Goal: Transaction & Acquisition: Download file/media

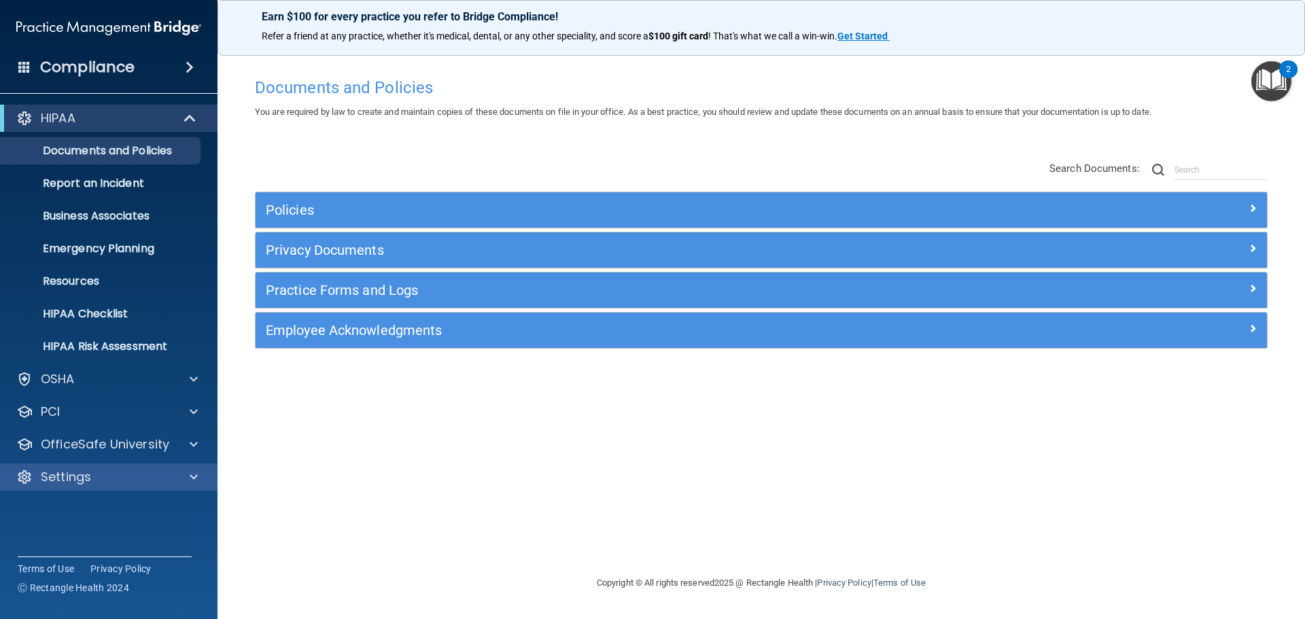
click at [145, 468] on div "Settings" at bounding box center [109, 477] width 218 height 27
click at [111, 486] on div "Settings" at bounding box center [109, 477] width 218 height 27
click at [193, 476] on span at bounding box center [194, 477] width 8 height 16
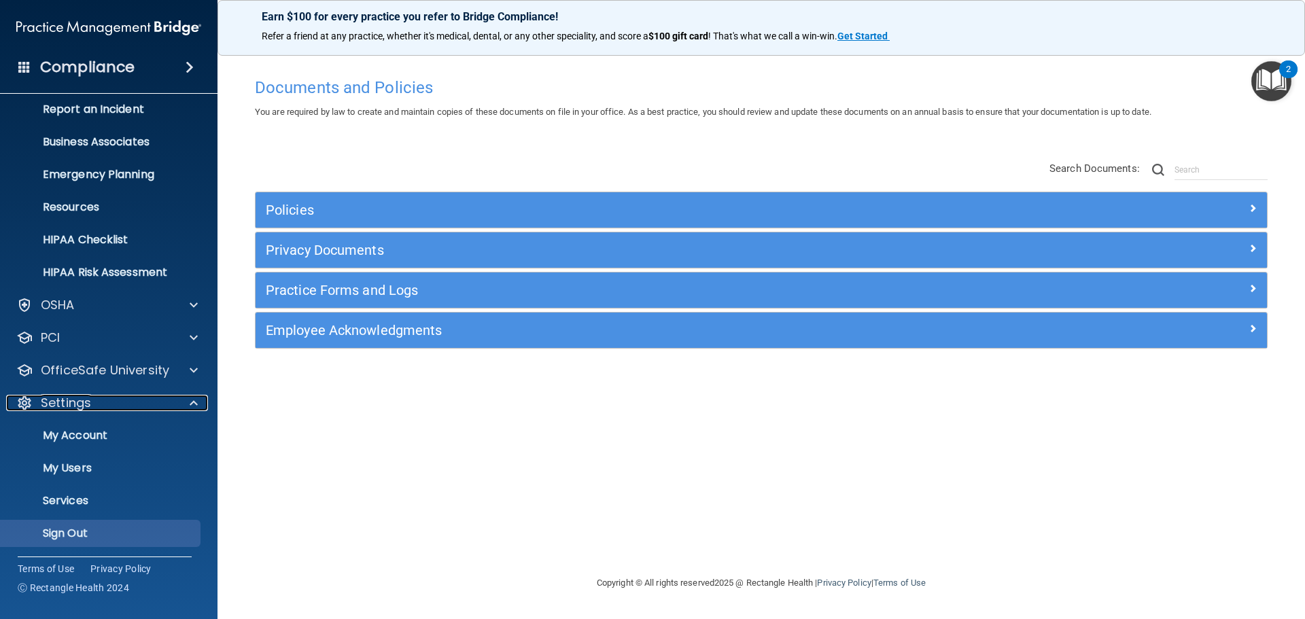
scroll to position [75, 0]
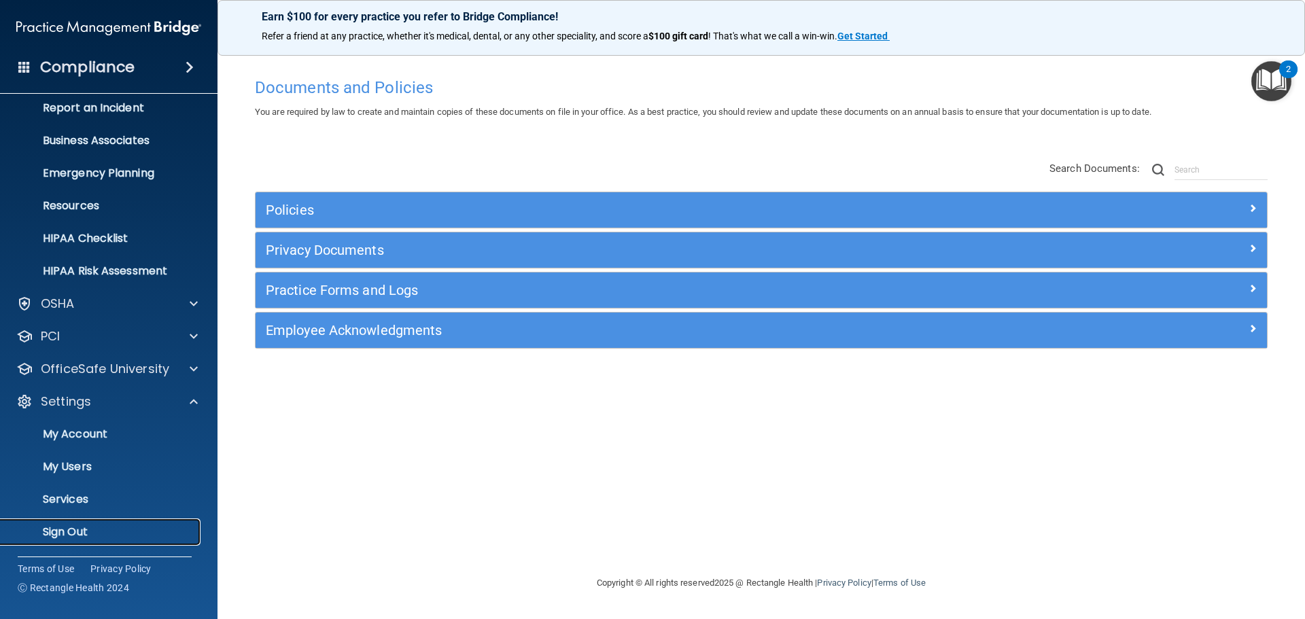
click at [91, 528] on p "Sign Out" at bounding box center [102, 533] width 186 height 14
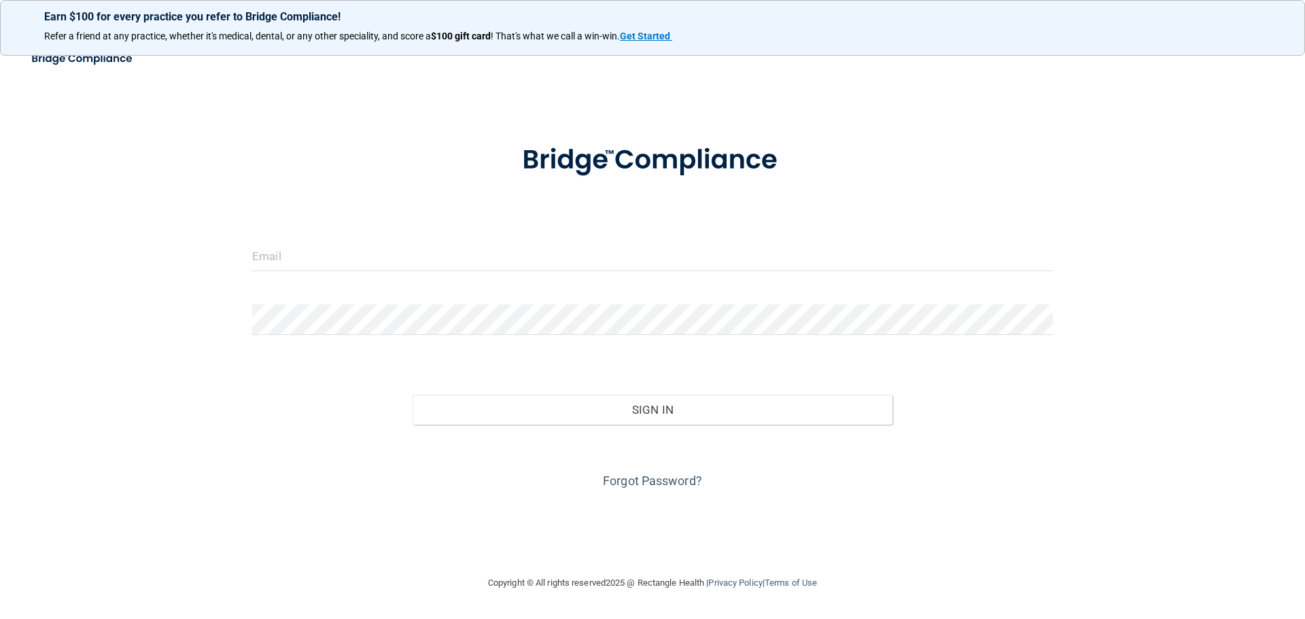
click at [289, 283] on form "Invalid email/password. You don't have permission to access that page. Sign In …" at bounding box center [652, 308] width 801 height 367
click at [312, 246] on input "email" at bounding box center [652, 256] width 801 height 31
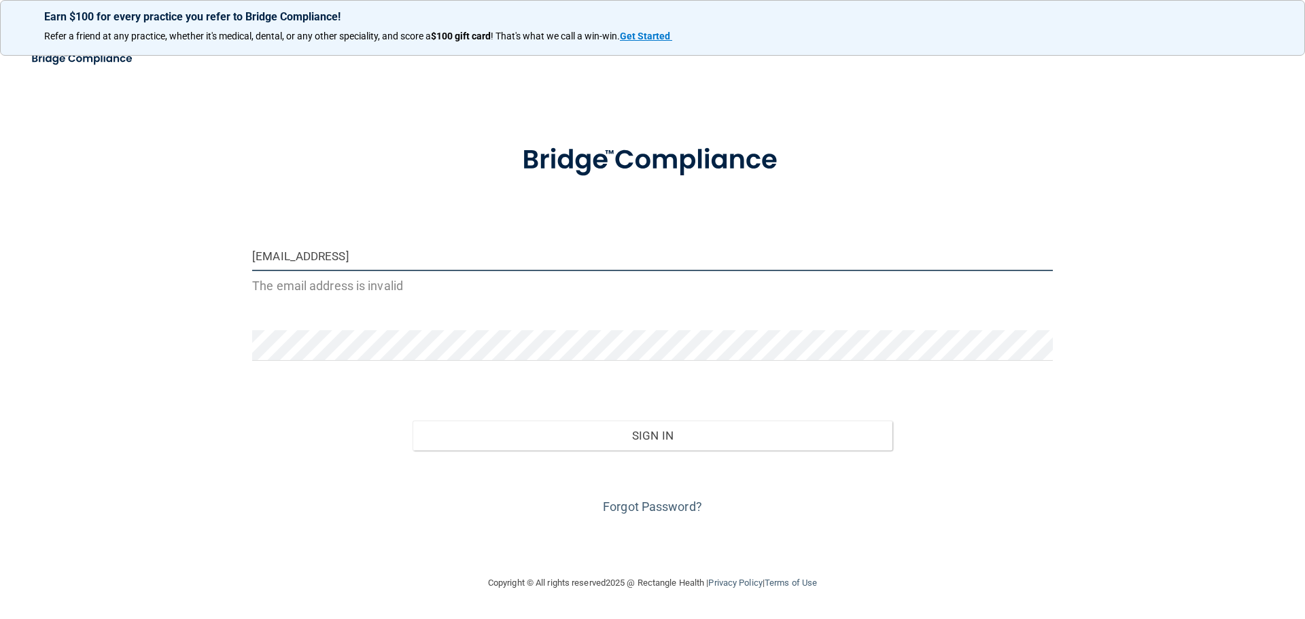
type input "[EMAIL_ADDRESS][DOMAIN_NAME]"
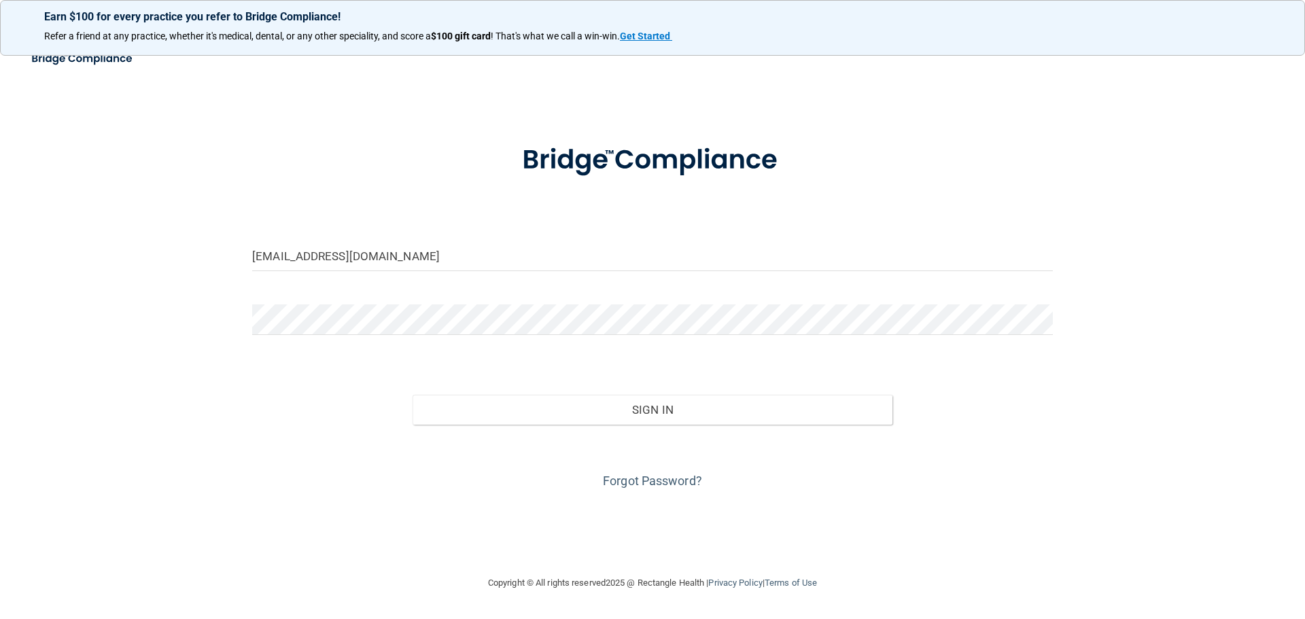
click at [408, 334] on div at bounding box center [652, 325] width 821 height 41
click at [413, 395] on button "Sign In" at bounding box center [653, 410] width 481 height 30
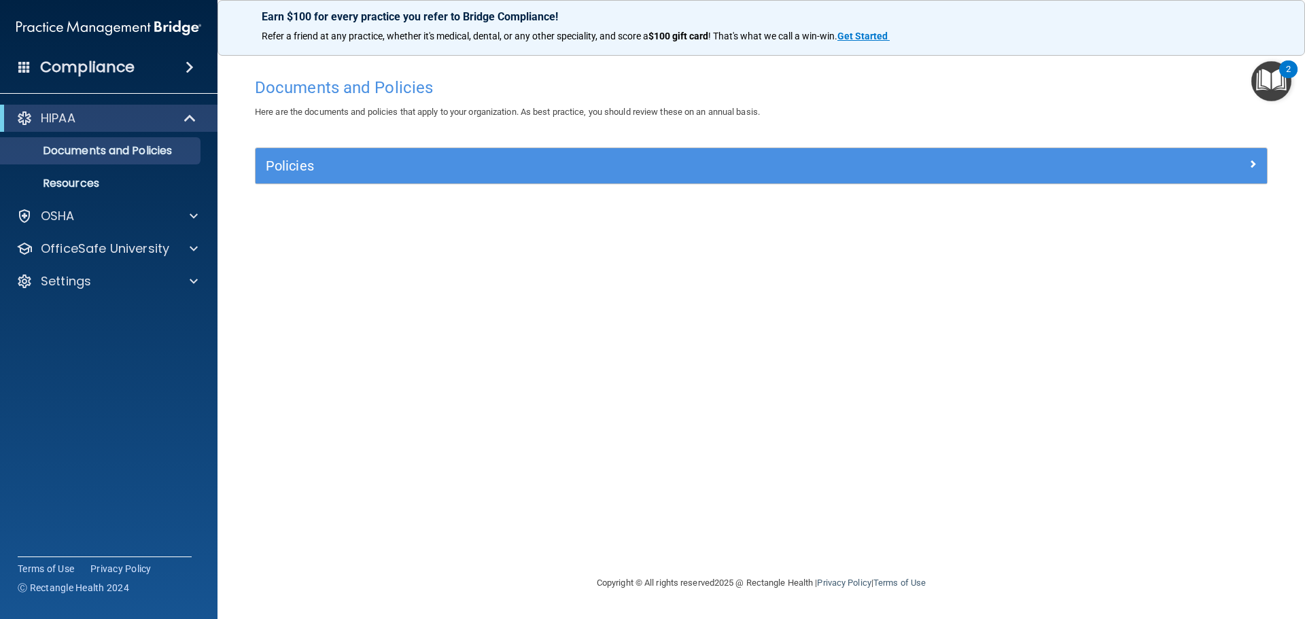
click at [199, 230] on div "HIPAA Documents and Policies Report an Incident Business Associates Emergency P…" at bounding box center [109, 202] width 218 height 207
click at [192, 243] on span at bounding box center [194, 249] width 8 height 16
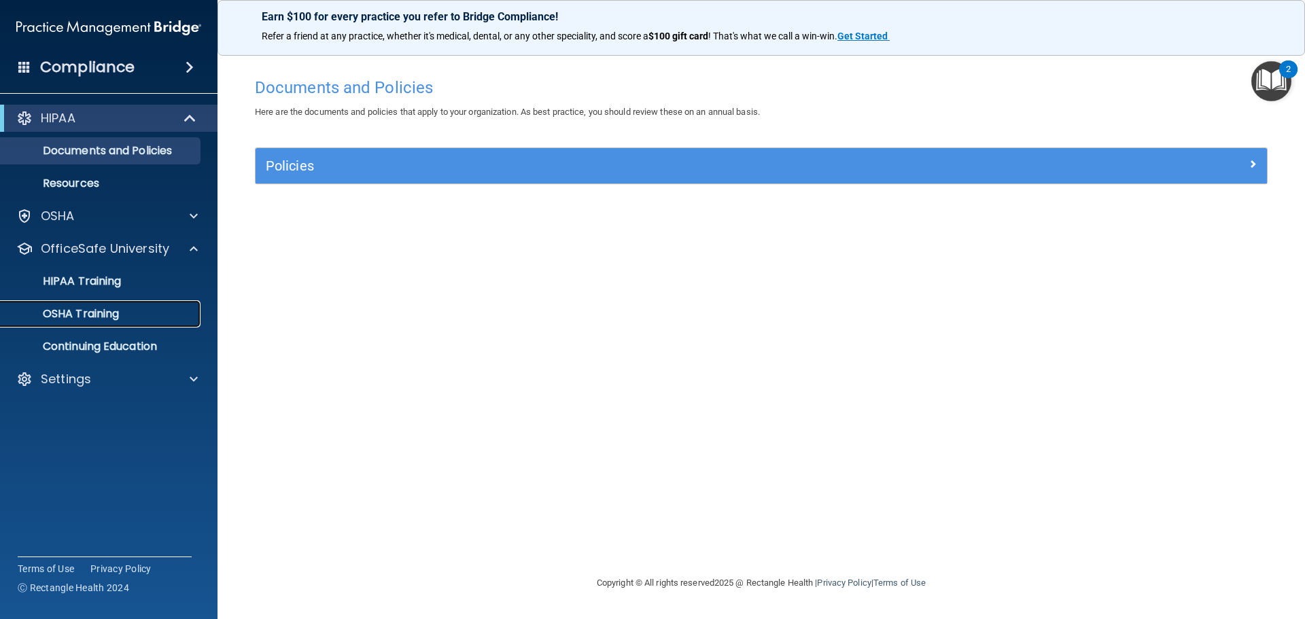
click at [145, 311] on div "OSHA Training" at bounding box center [102, 314] width 186 height 14
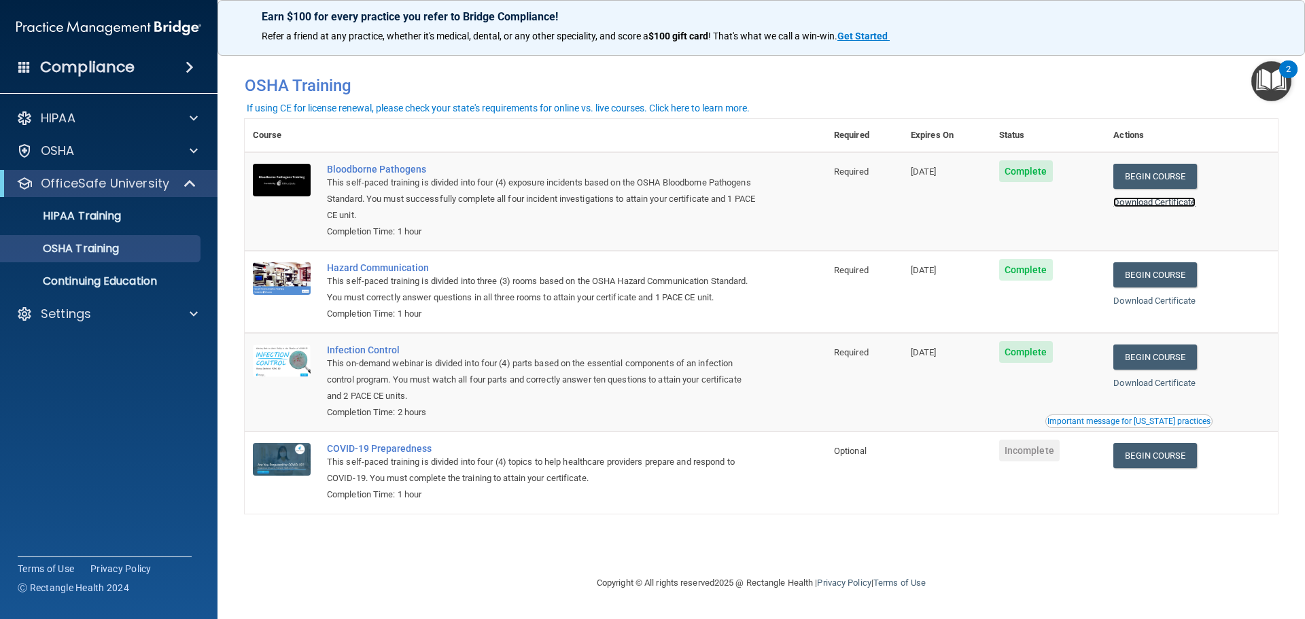
click at [1150, 207] on link "Download Certificate" at bounding box center [1155, 202] width 82 height 10
click at [1157, 304] on link "Download Certificate" at bounding box center [1155, 301] width 82 height 10
click at [1181, 388] on link "Download Certificate" at bounding box center [1155, 383] width 82 height 10
click at [99, 306] on div "Settings" at bounding box center [90, 314] width 169 height 16
click at [73, 375] on p "Sign Out" at bounding box center [102, 380] width 186 height 14
